Goal: Information Seeking & Learning: Find specific fact

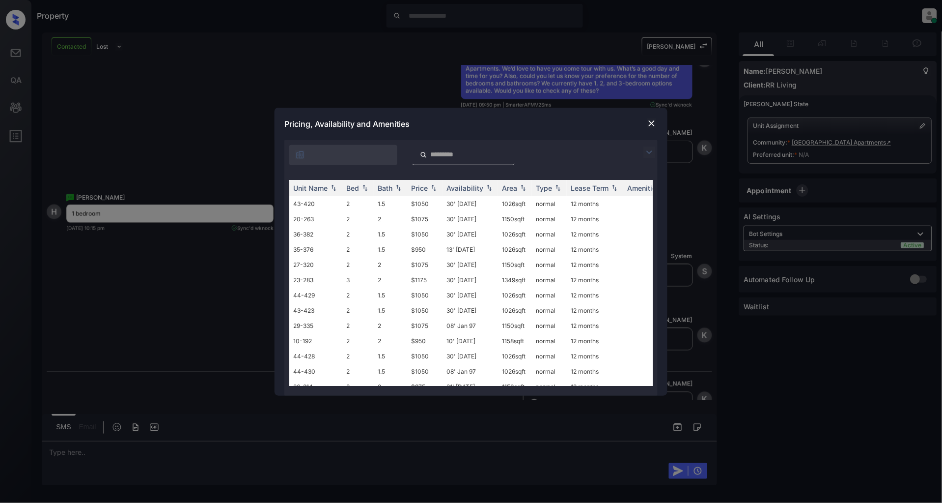
scroll to position [460, 0]
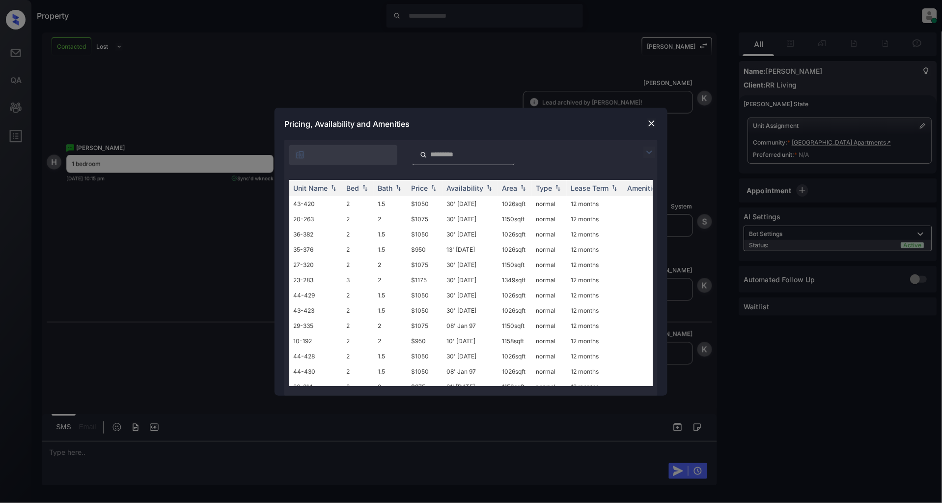
click at [649, 152] on img at bounding box center [650, 152] width 12 height 12
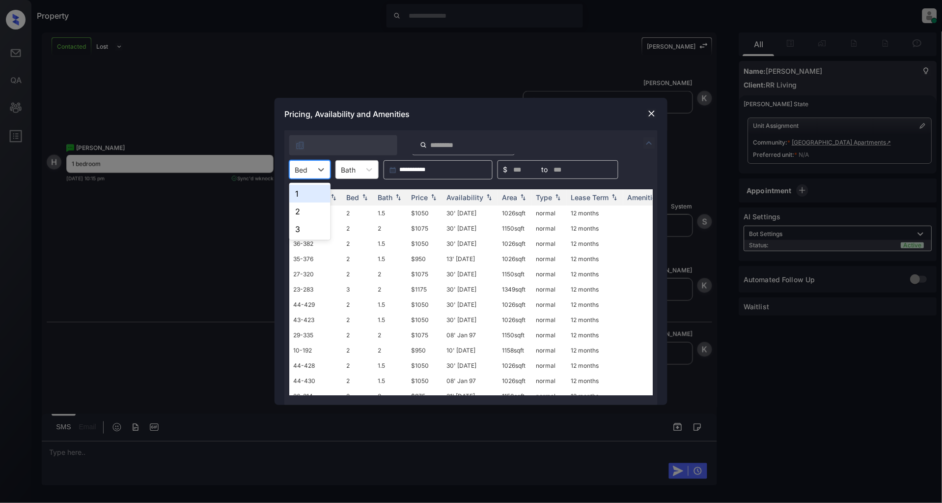
click at [305, 165] on div at bounding box center [301, 170] width 13 height 10
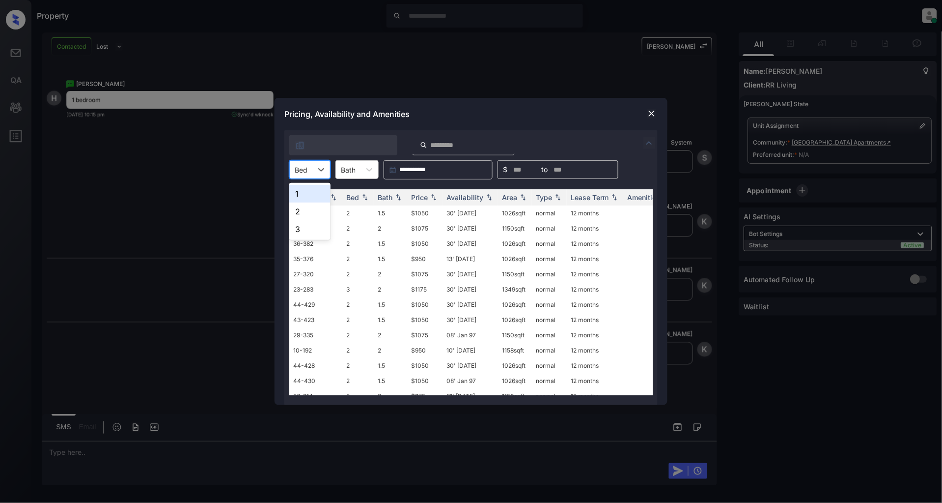
scroll to position [524, 0]
click at [302, 198] on div "1" at bounding box center [309, 194] width 41 height 18
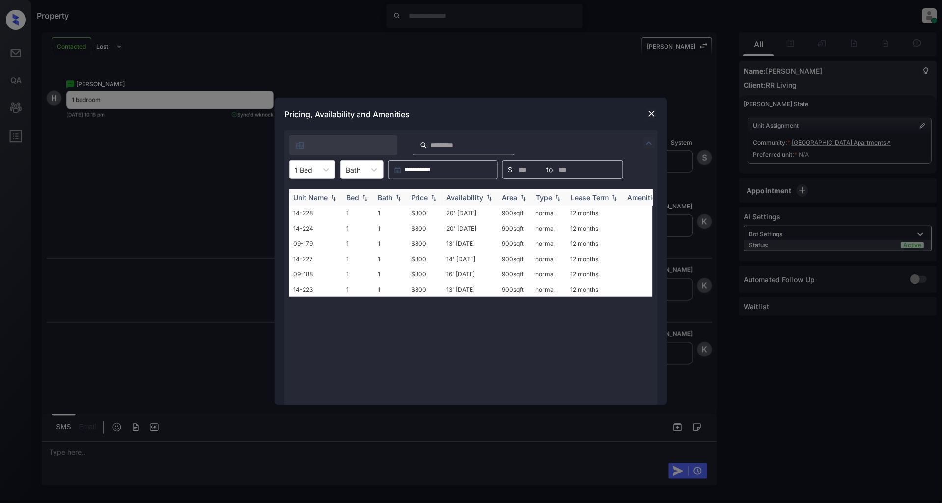
click at [425, 200] on div "Price" at bounding box center [419, 197] width 17 height 8
drag, startPoint x: 434, startPoint y: 214, endPoint x: 400, endPoint y: 214, distance: 33.4
click at [400, 214] on tr "14-228 1 1 $800 20' [DATE] 900 sqft normal 12 months" at bounding box center [545, 212] width 513 height 15
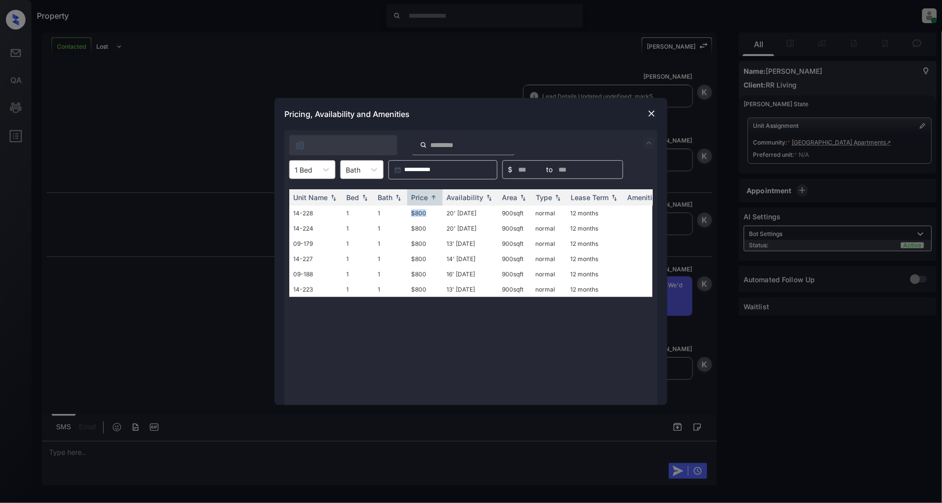
scroll to position [667, 0]
click at [654, 111] on img at bounding box center [652, 114] width 10 height 10
